Goal: Download file/media

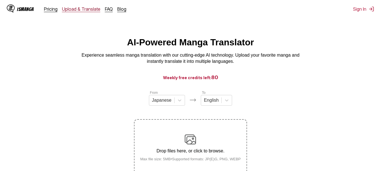
click at [87, 8] on link "Upload & Translate" at bounding box center [81, 9] width 38 height 6
click at [87, 11] on link "Upload & Translate" at bounding box center [81, 9] width 38 height 6
click at [80, 10] on link "Upload & Translate" at bounding box center [81, 9] width 38 height 6
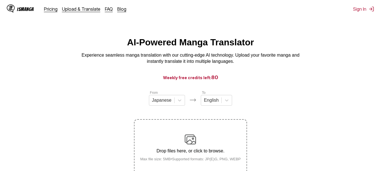
click at [17, 4] on div "IsManga Pricing Upload & Translate FAQ Blog" at bounding box center [69, 9] width 124 height 18
click at [19, 12] on div "IsManga" at bounding box center [25, 8] width 17 height 5
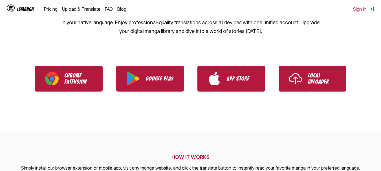
scroll to position [113, 0]
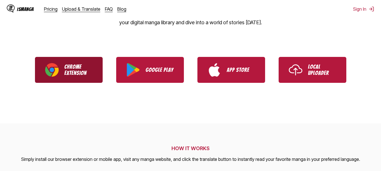
click at [95, 80] on link "Chrome Extension" at bounding box center [69, 70] width 68 height 26
